Goal: Understand process/instructions: Learn how to perform a task or action

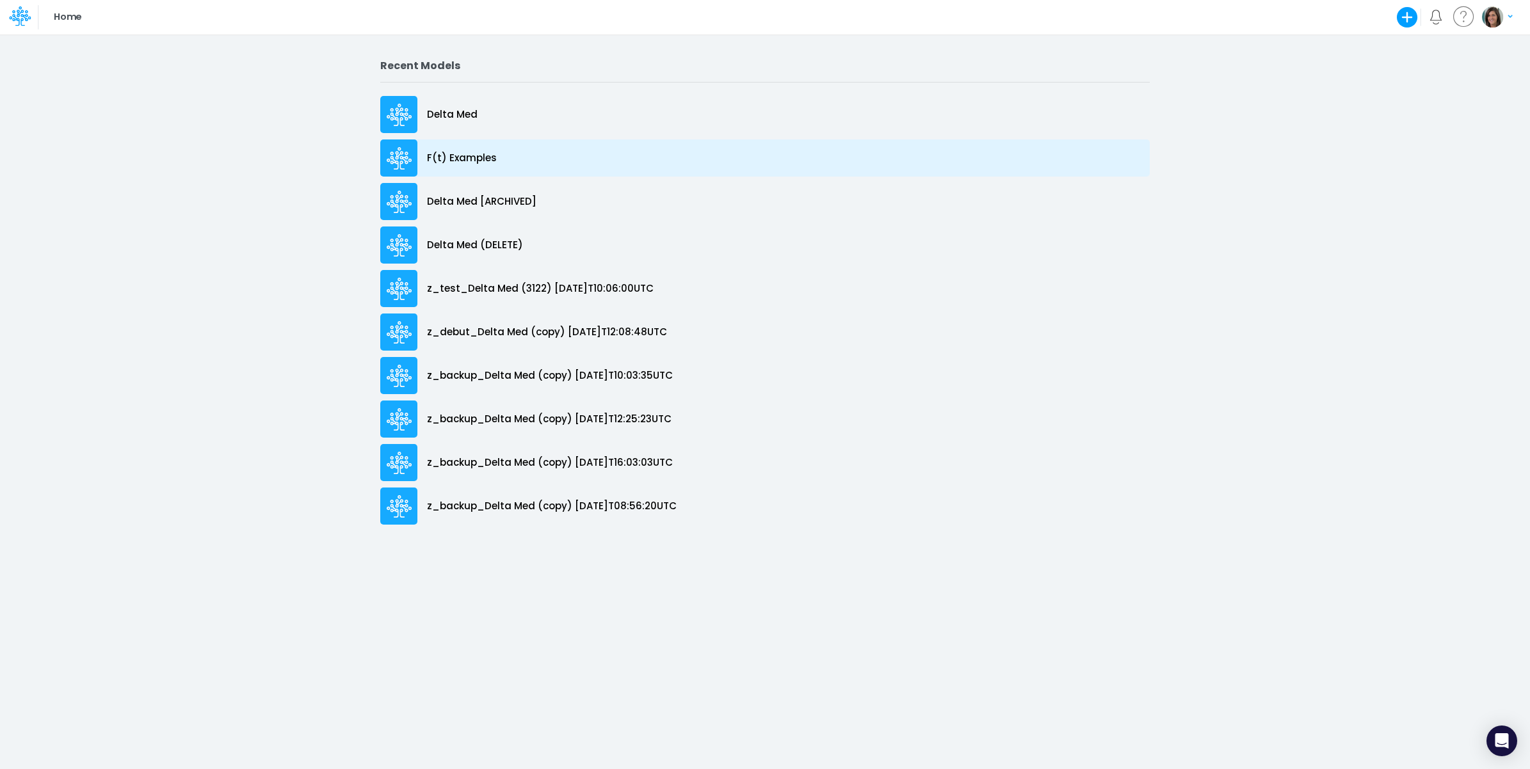
click at [478, 147] on div "F(t) Examples" at bounding box center [764, 158] width 769 height 37
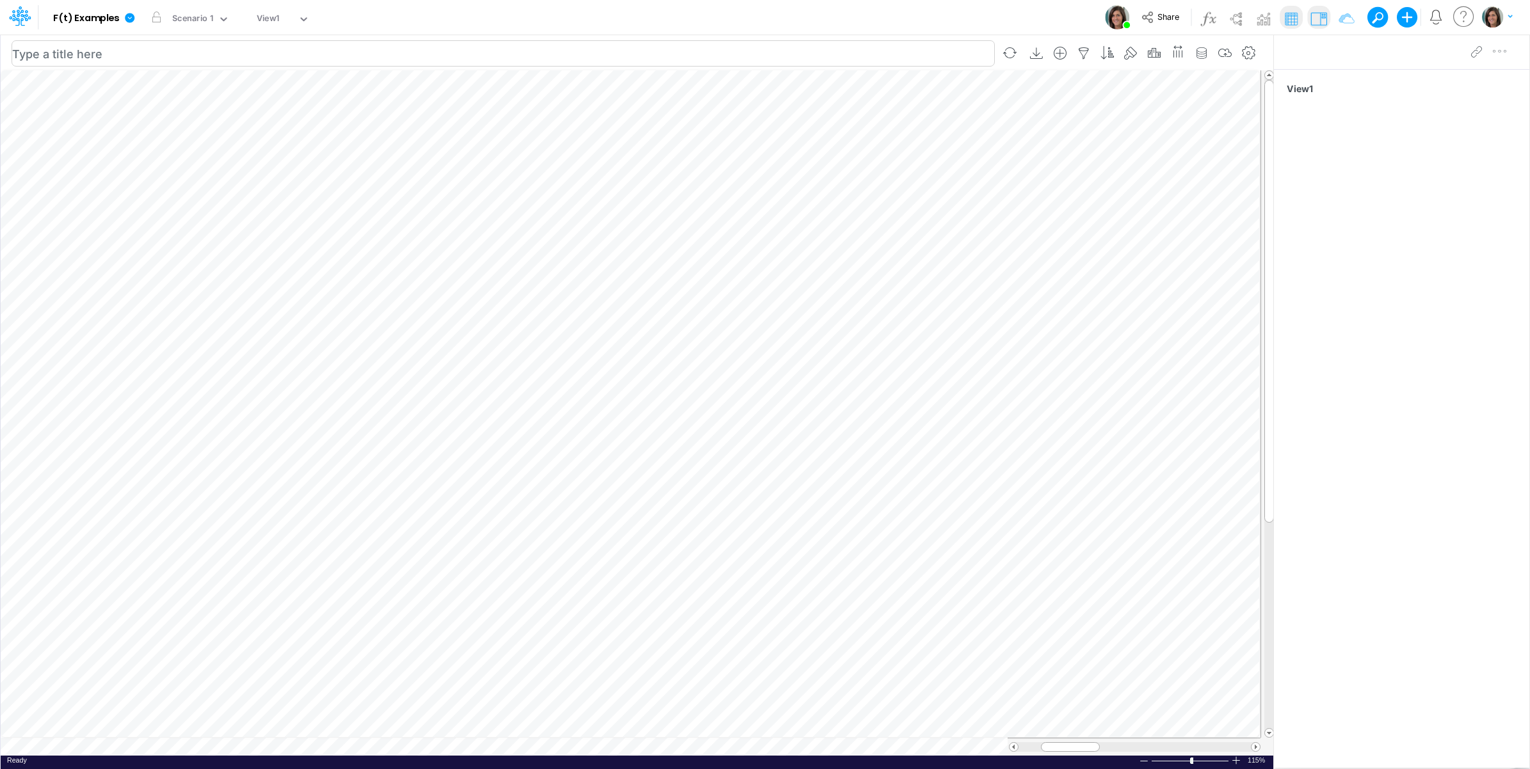
scroll to position [0, 1]
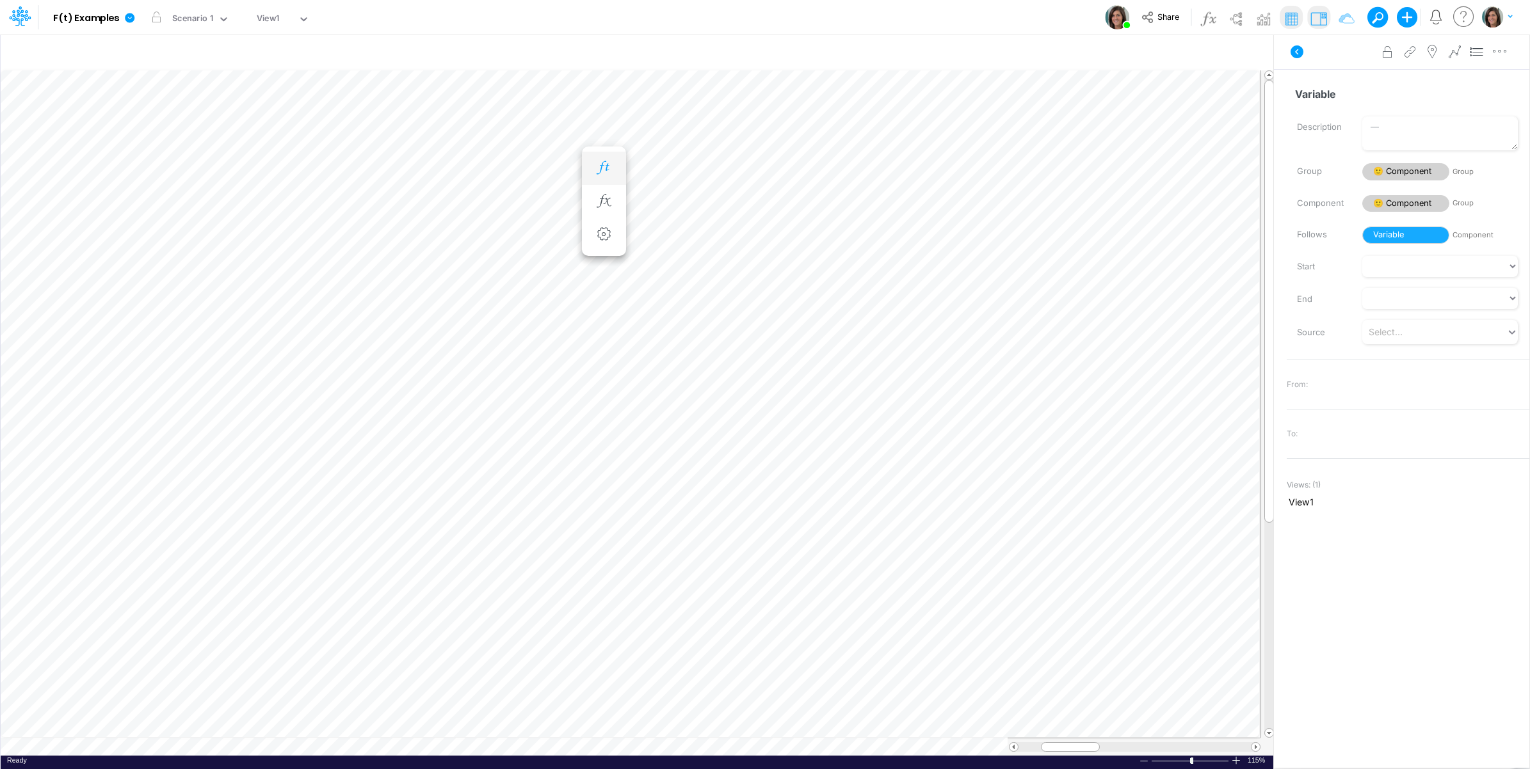
click at [610, 163] on icon "button" at bounding box center [603, 167] width 19 height 13
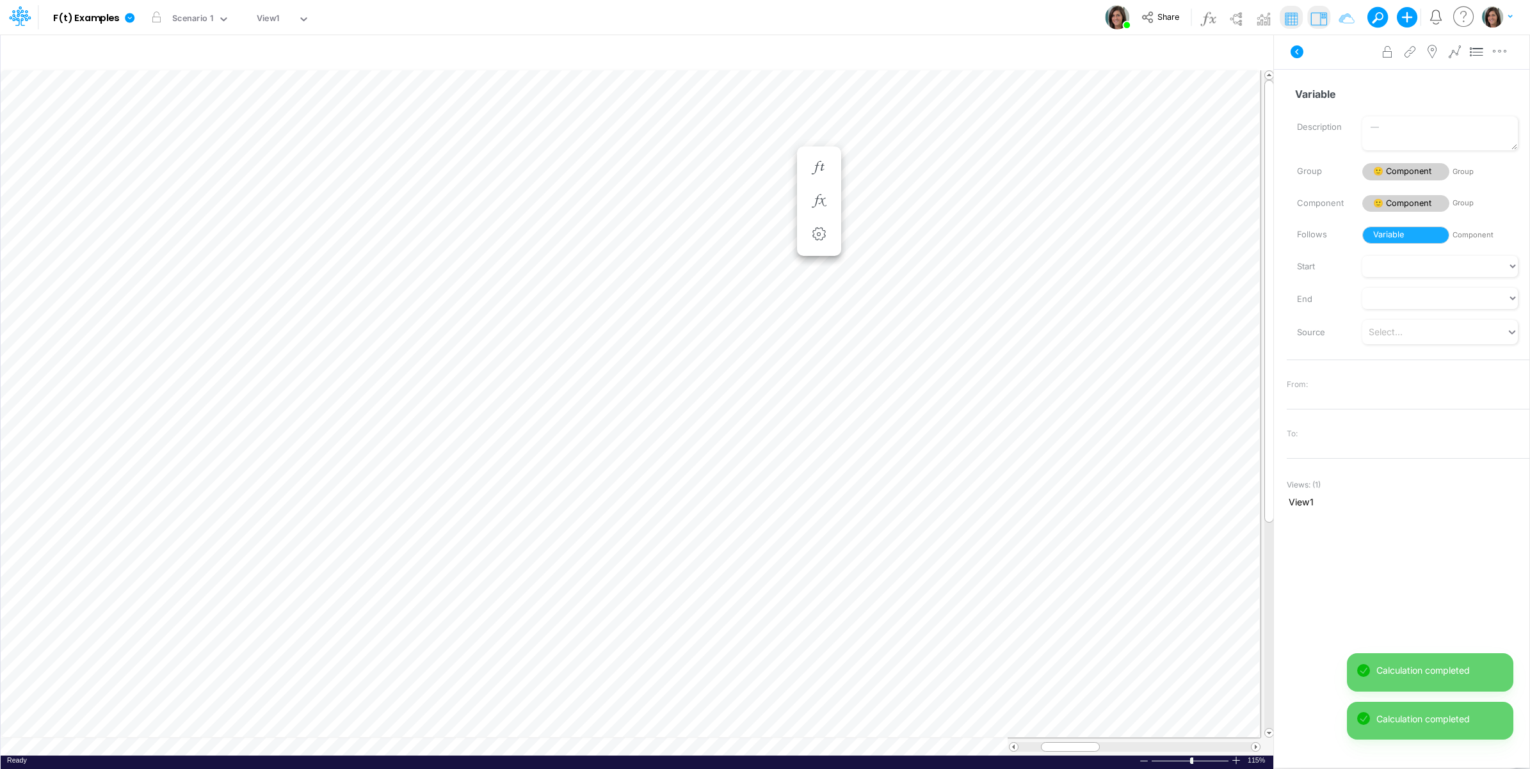
scroll to position [0, 1]
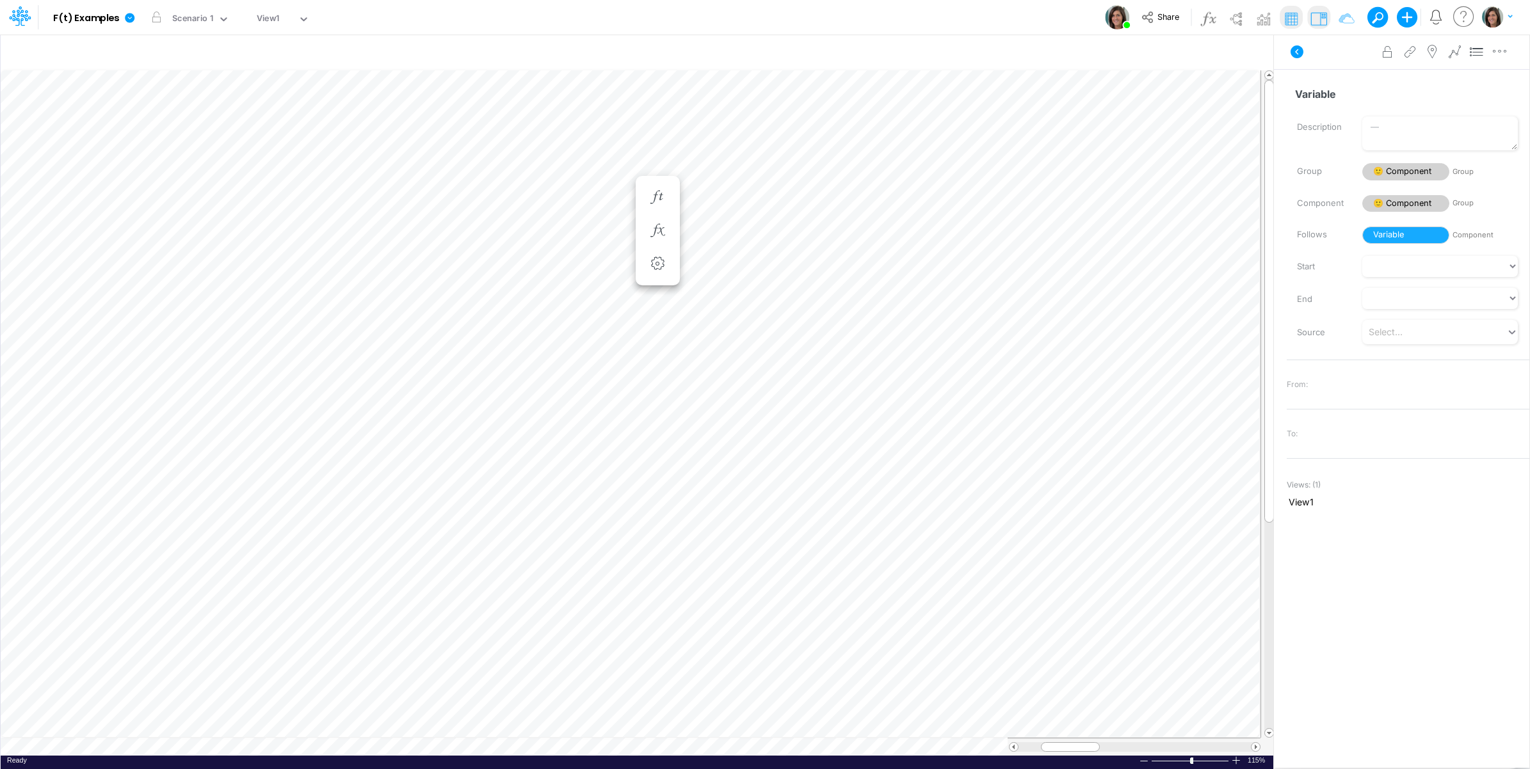
scroll to position [0, 1]
click at [658, 227] on icon "button" at bounding box center [657, 226] width 19 height 13
click at [769, 224] on icon "button" at bounding box center [764, 226] width 19 height 13
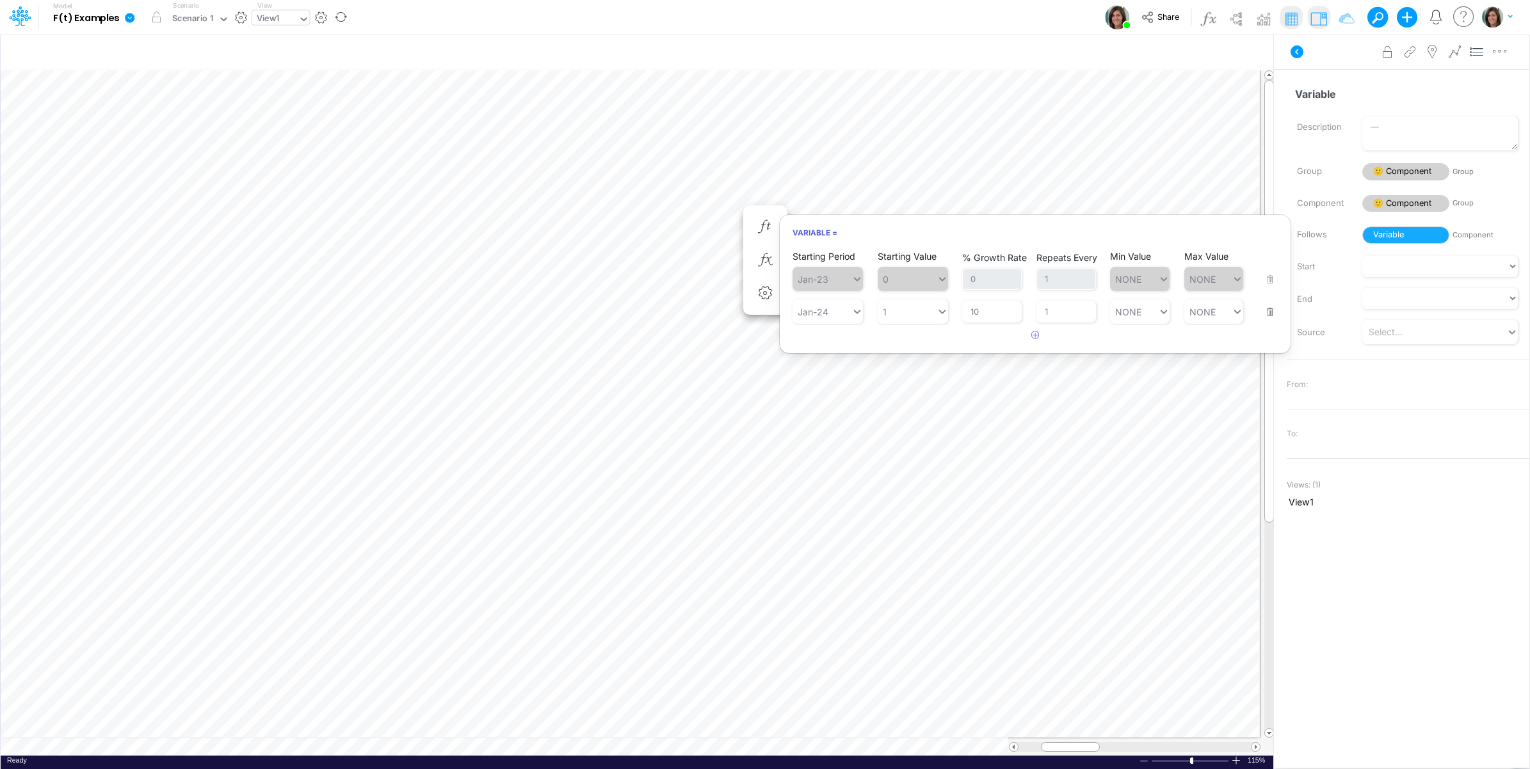
click at [261, 17] on div "View1" at bounding box center [268, 19] width 23 height 15
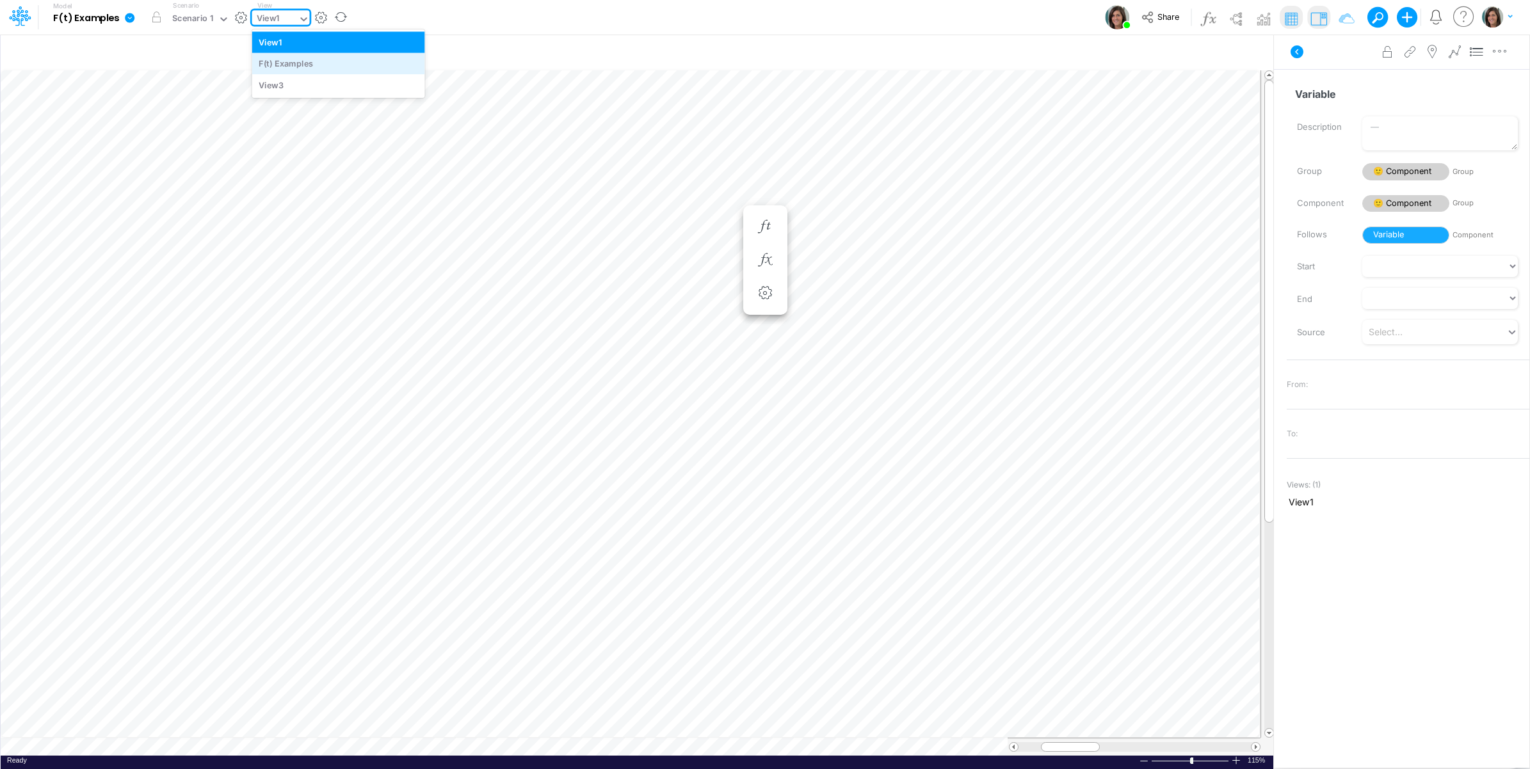
click at [270, 59] on div "F(t) Examples" at bounding box center [338, 63] width 173 height 21
click at [1303, 49] on icon at bounding box center [1297, 51] width 13 height 13
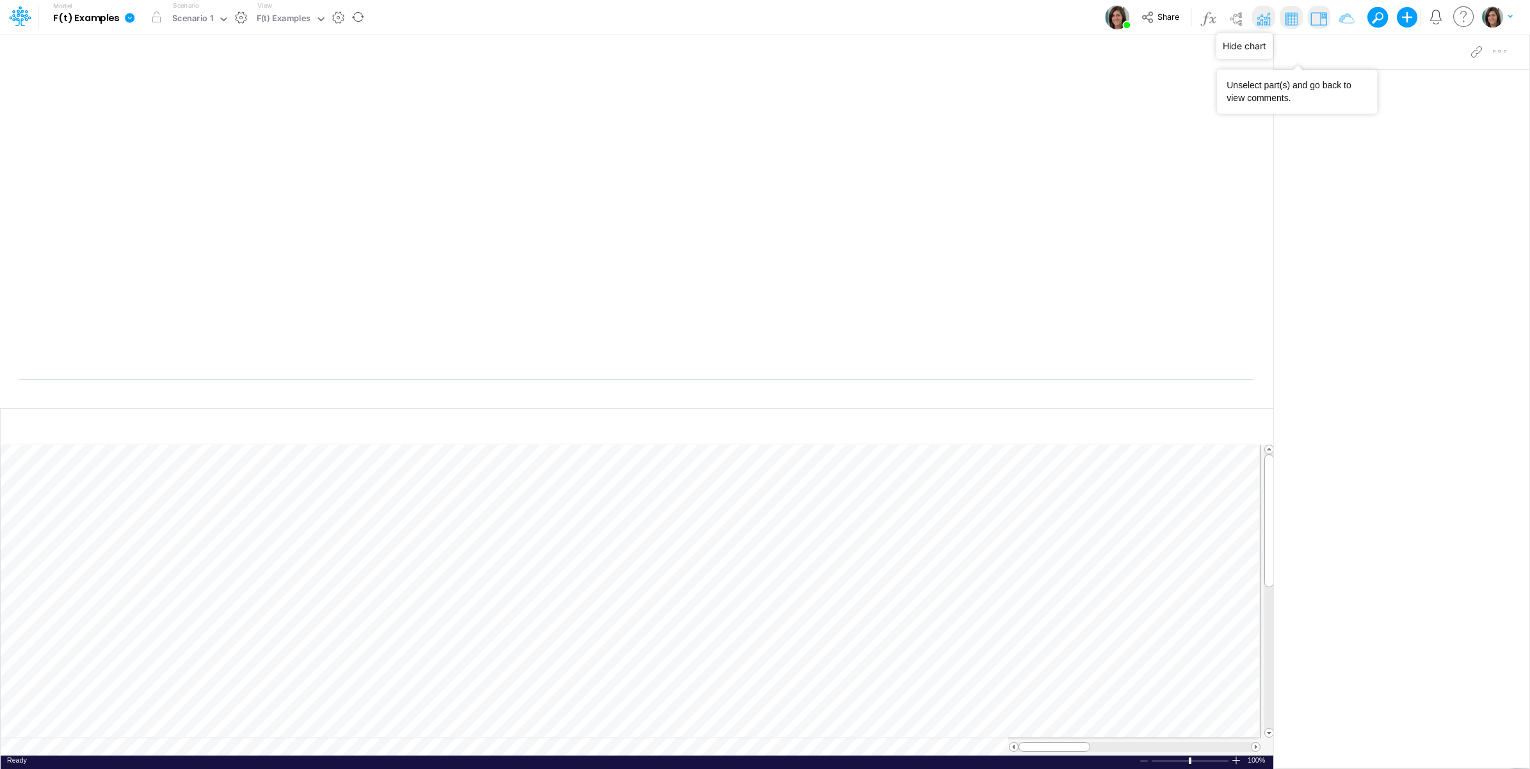
click at [1259, 16] on img at bounding box center [1263, 18] width 20 height 20
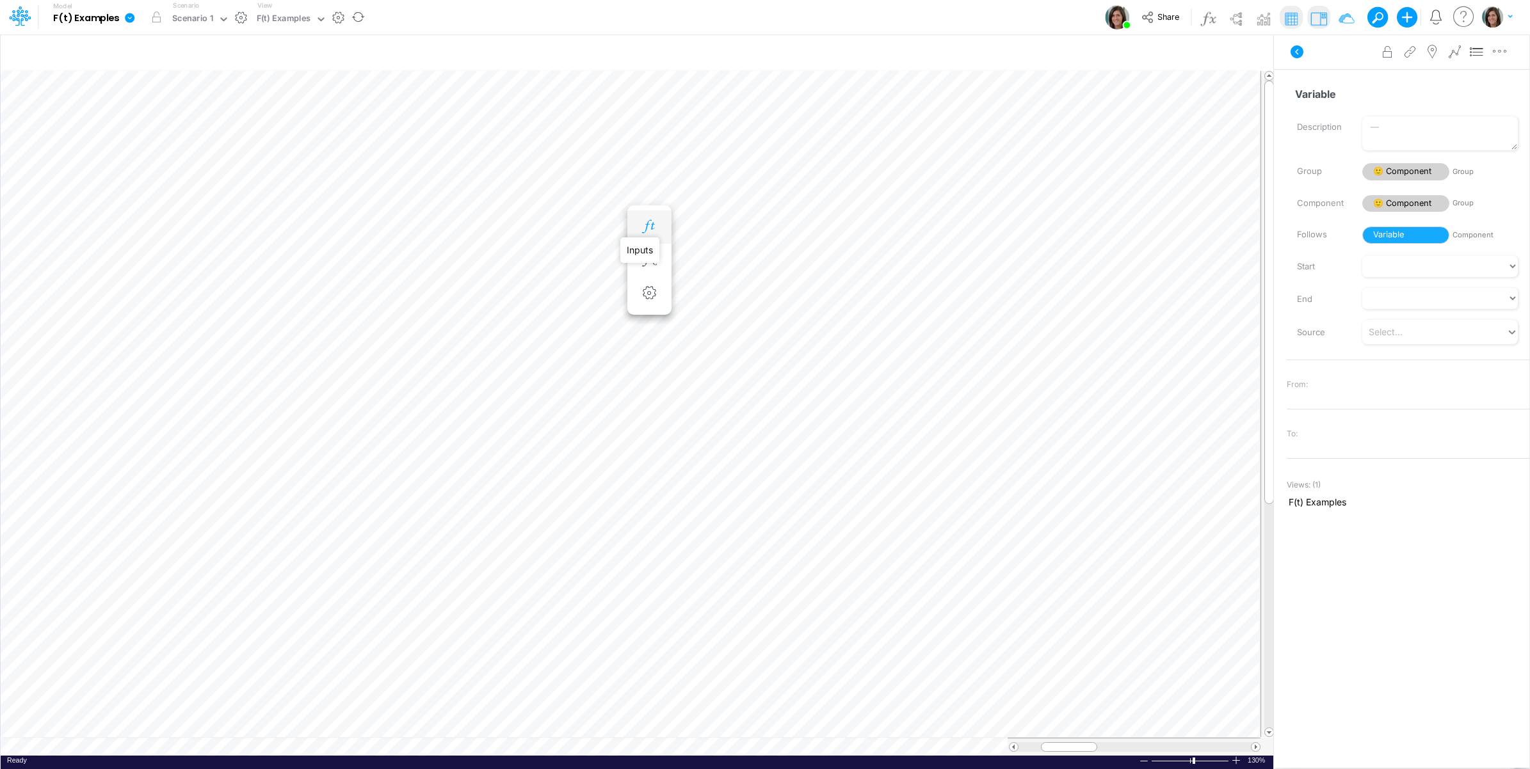
click at [655, 225] on icon "button" at bounding box center [649, 226] width 19 height 13
click at [655, 243] on icon "button" at bounding box center [649, 243] width 19 height 13
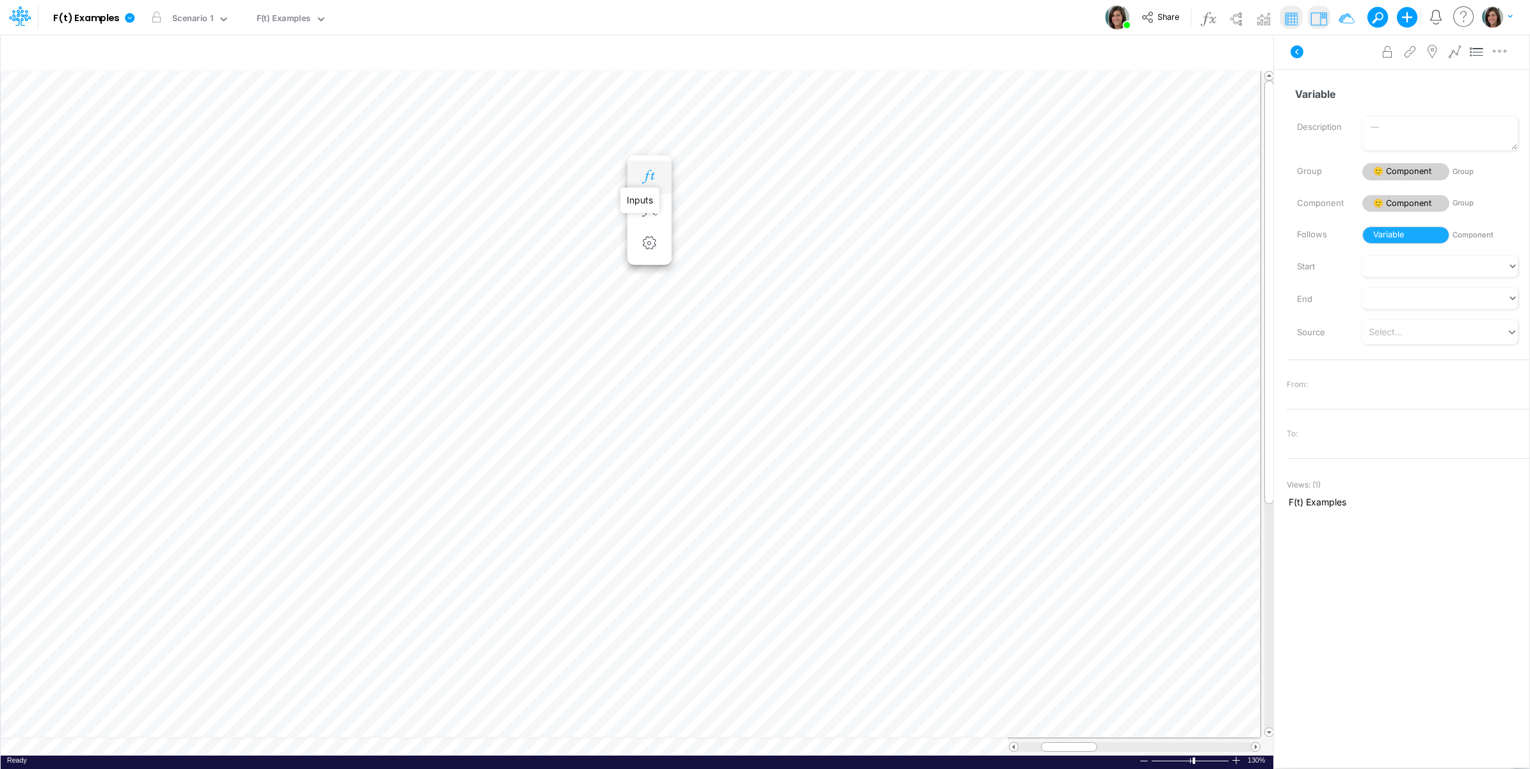
click at [651, 174] on icon "button" at bounding box center [649, 176] width 19 height 13
